Goal: Check status: Check status

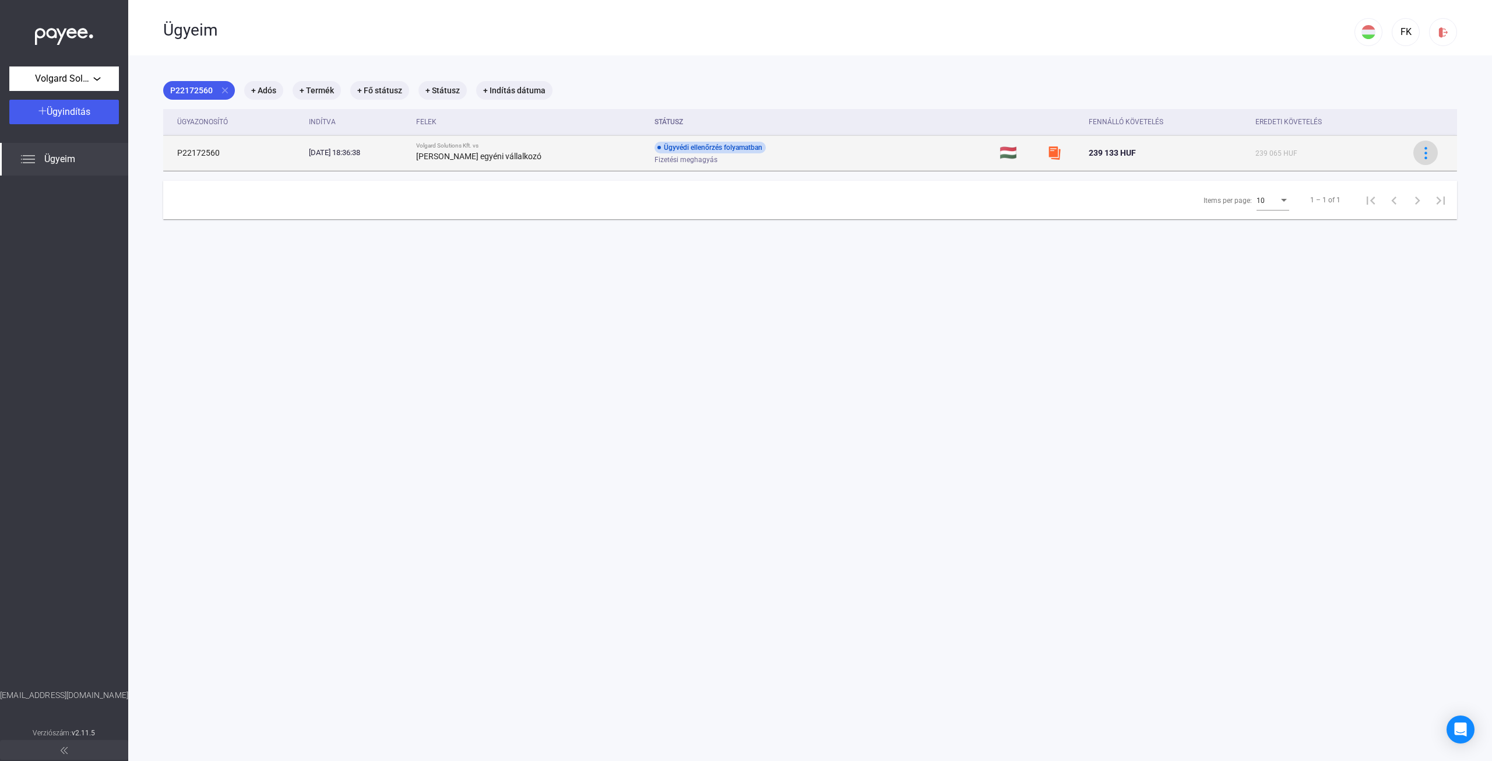
click at [1420, 159] on img at bounding box center [1426, 153] width 12 height 12
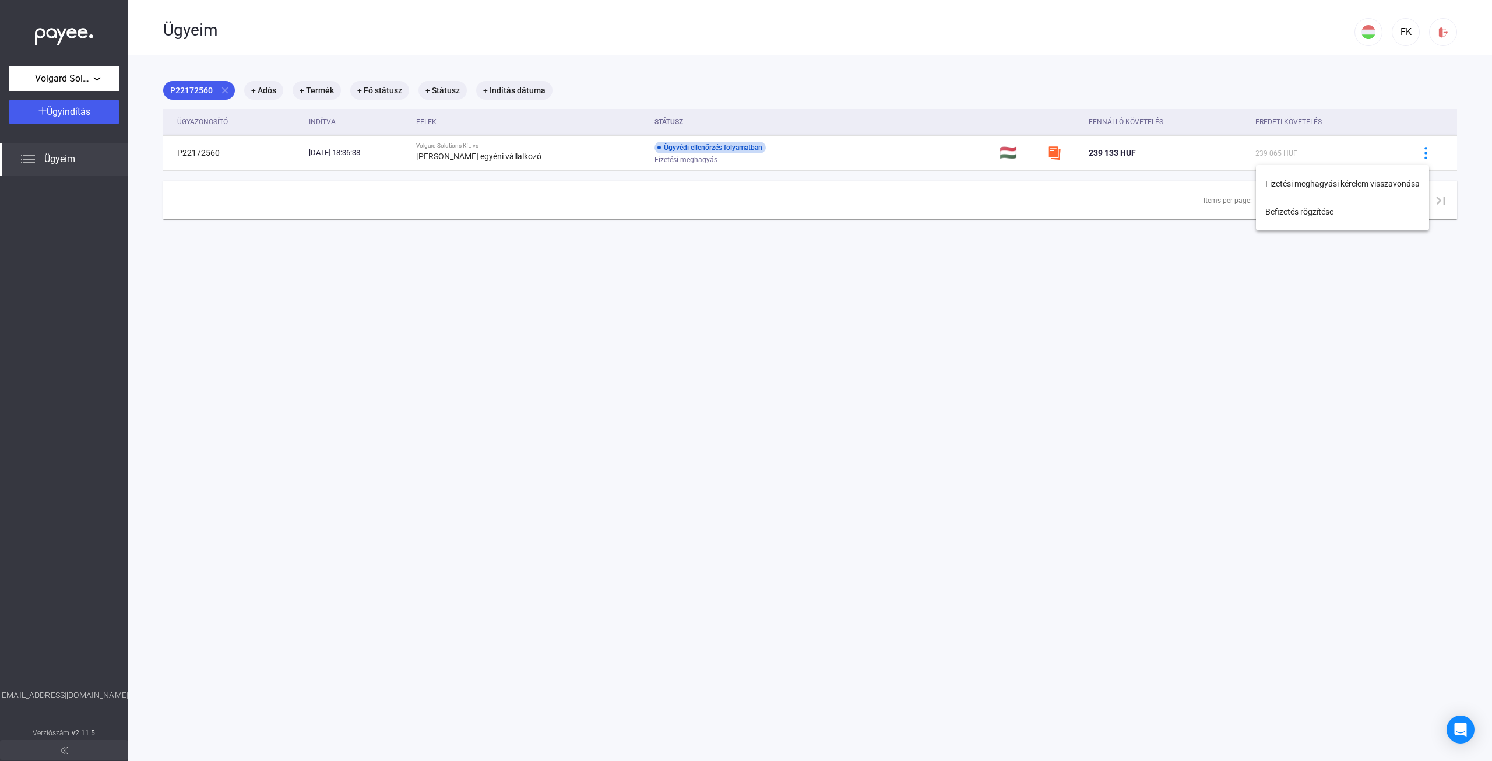
drag, startPoint x: 785, startPoint y: 387, endPoint x: 747, endPoint y: 363, distance: 45.1
click at [783, 387] on div at bounding box center [746, 380] width 1492 height 761
click at [277, 85] on mat-chip "+ Adós" at bounding box center [263, 90] width 39 height 19
click at [325, 66] on div at bounding box center [746, 380] width 1492 height 761
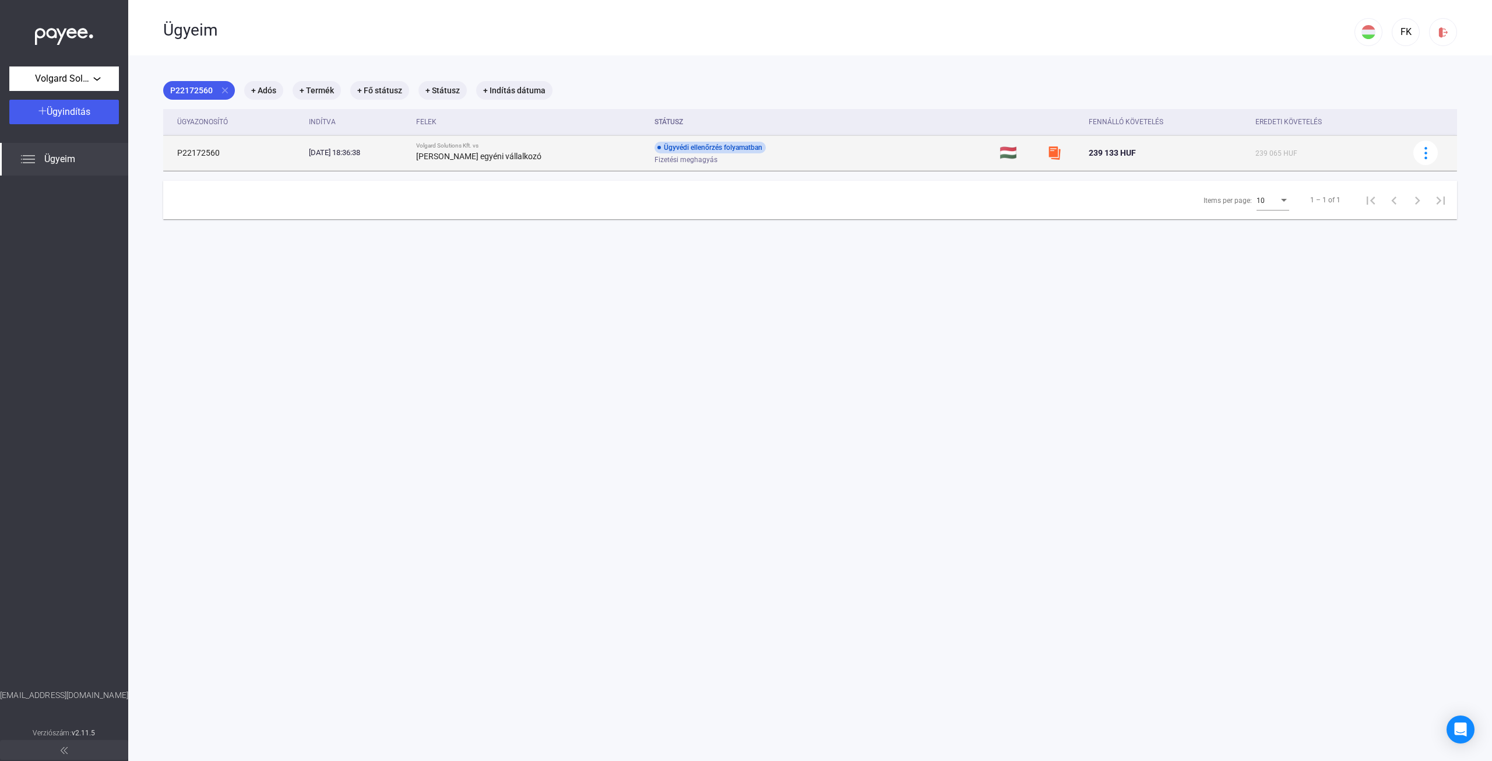
click at [705, 159] on span "Fizetési meghagyás" at bounding box center [686, 160] width 63 height 14
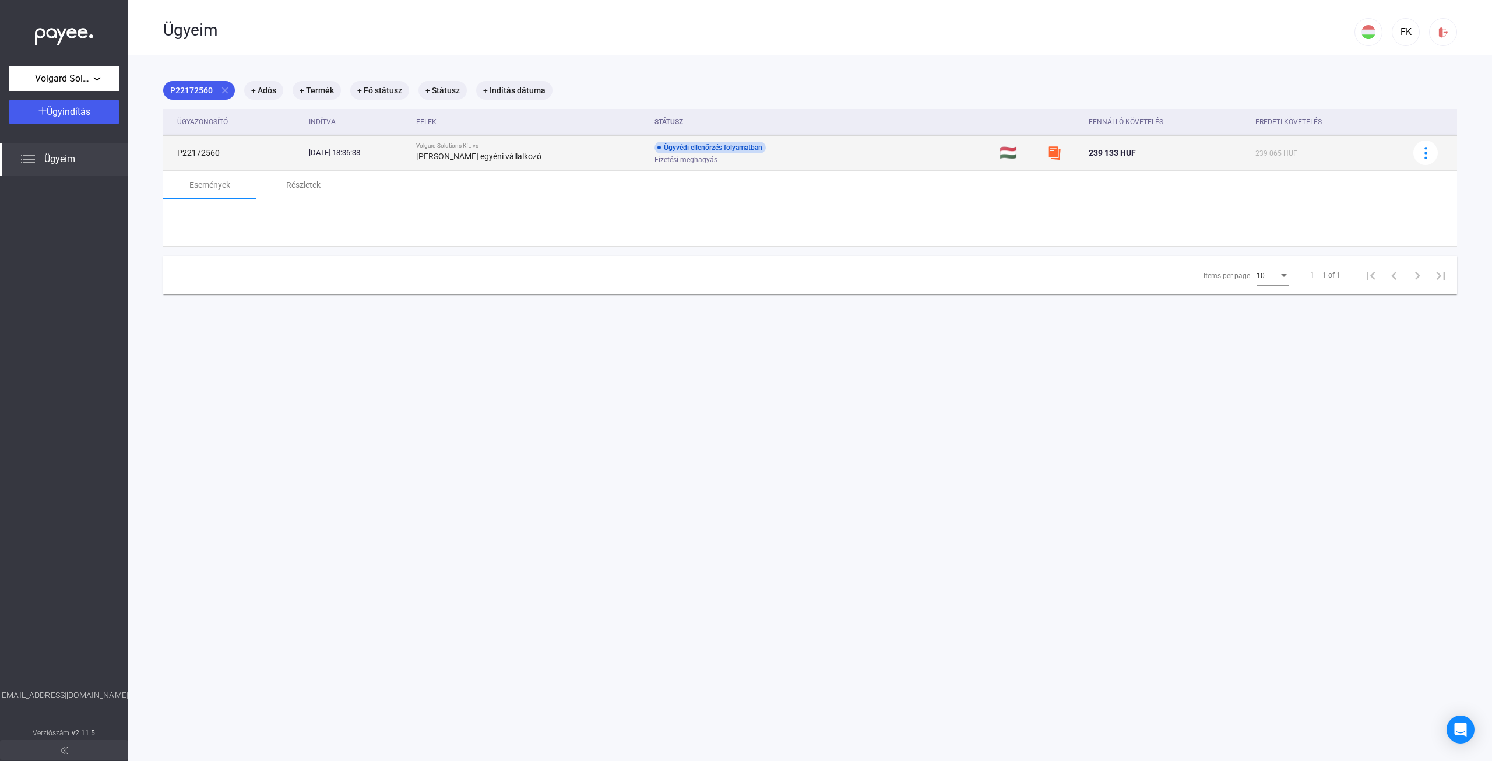
click at [706, 149] on div "Ügyvédi ellenőrzés folyamatban" at bounding box center [710, 148] width 111 height 12
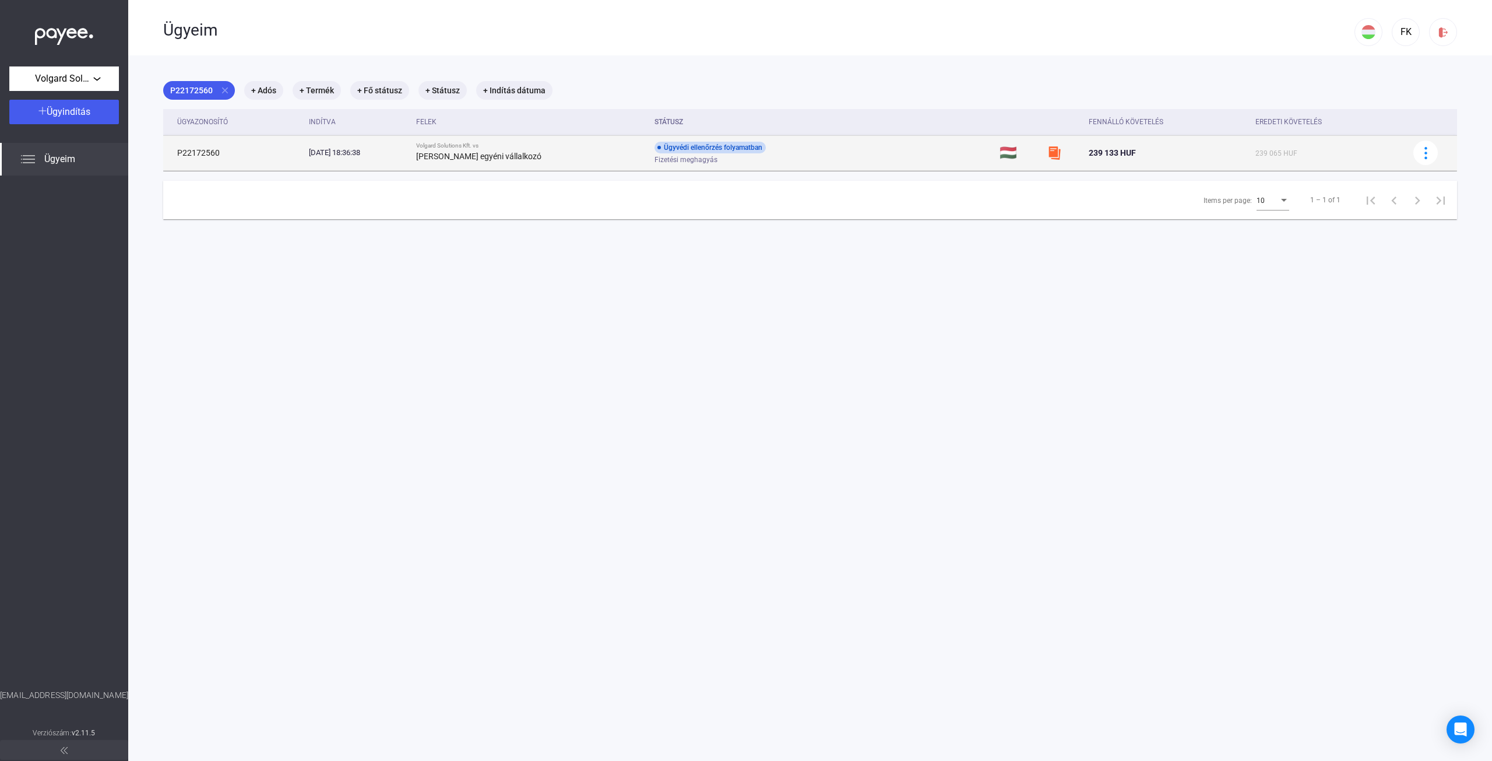
click at [706, 149] on div "Ügyvédi ellenőrzés folyamatban" at bounding box center [710, 148] width 111 height 12
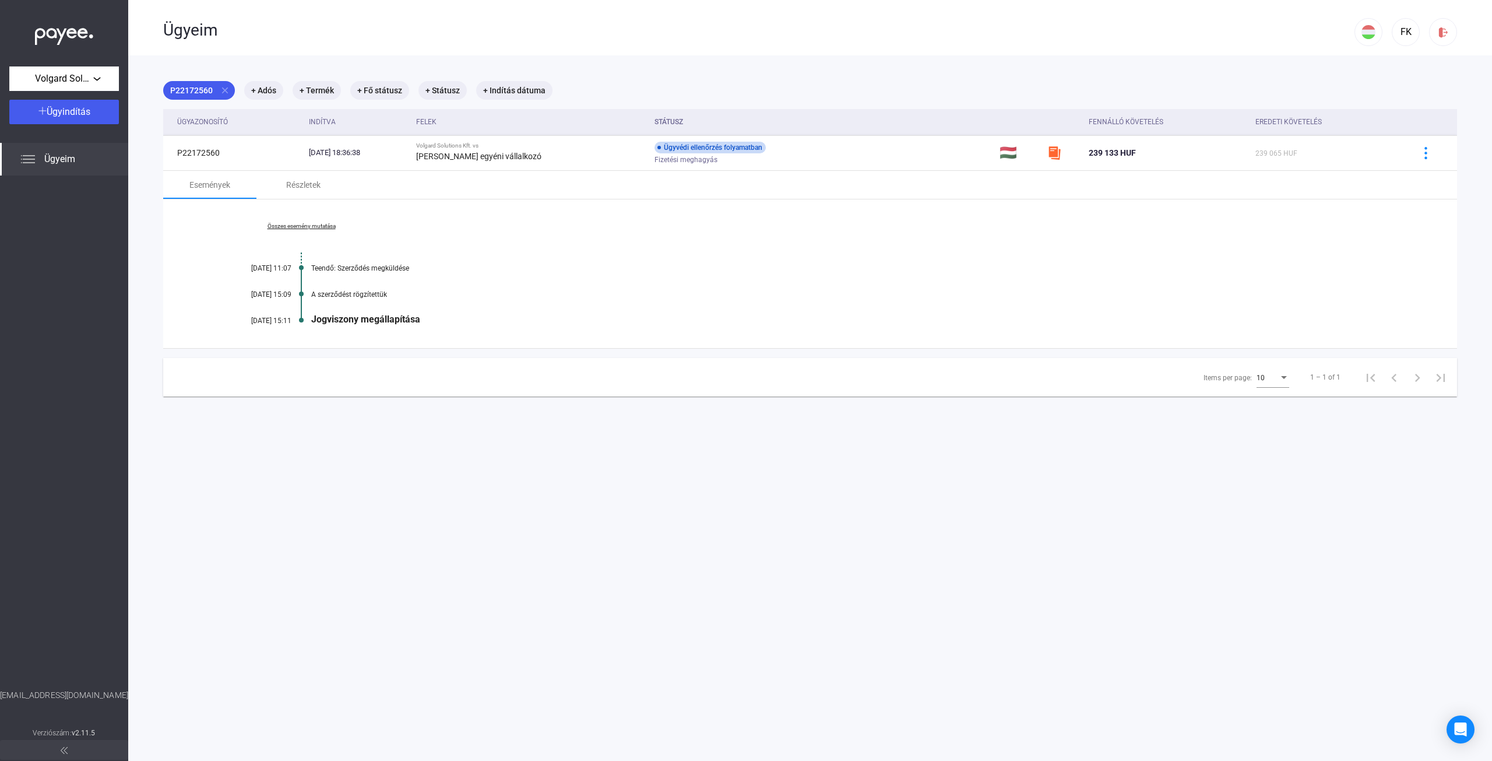
click at [82, 159] on div "Ügyeim" at bounding box center [64, 159] width 128 height 33
